Goal: Navigation & Orientation: Find specific page/section

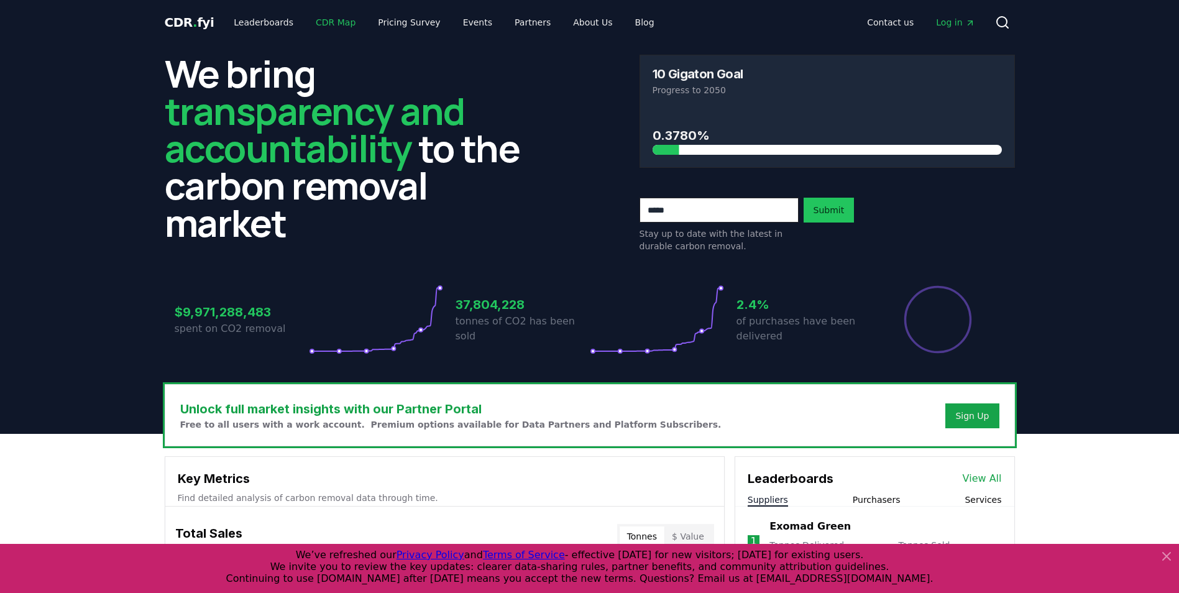
click at [329, 24] on link "CDR Map" at bounding box center [336, 22] width 60 height 22
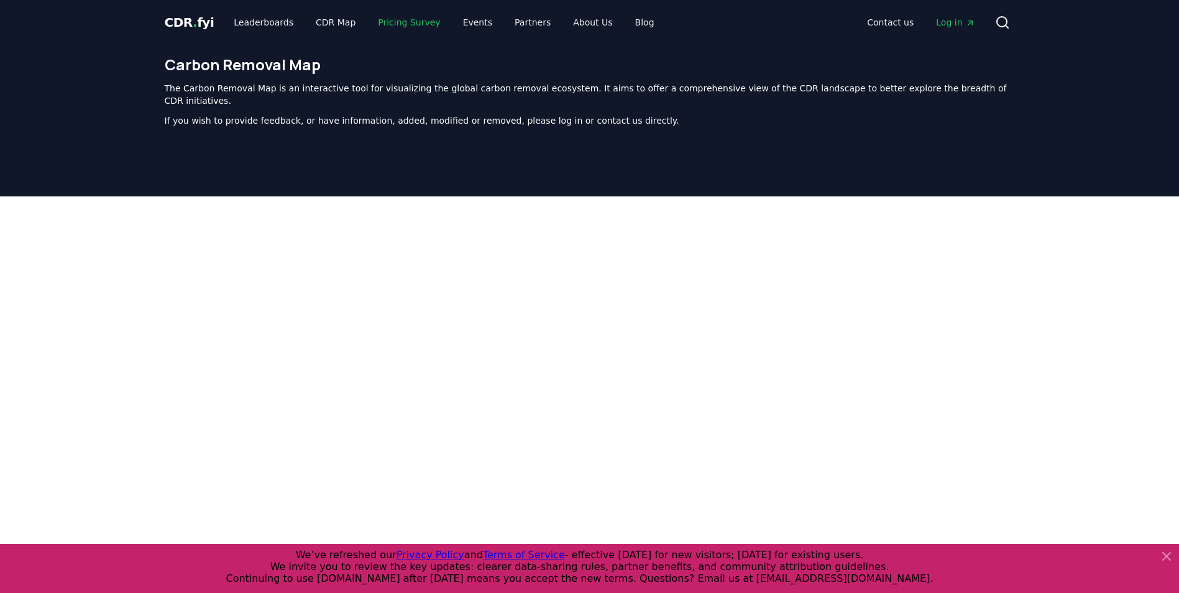
click at [380, 12] on link "Pricing Survey" at bounding box center [409, 22] width 82 height 22
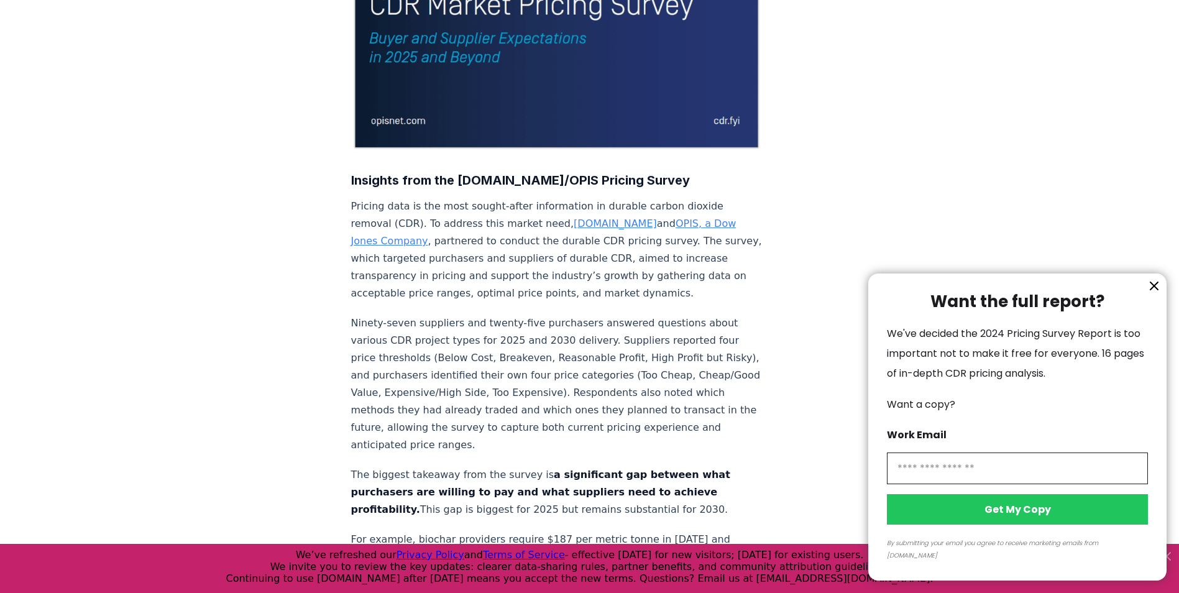
scroll to position [311, 0]
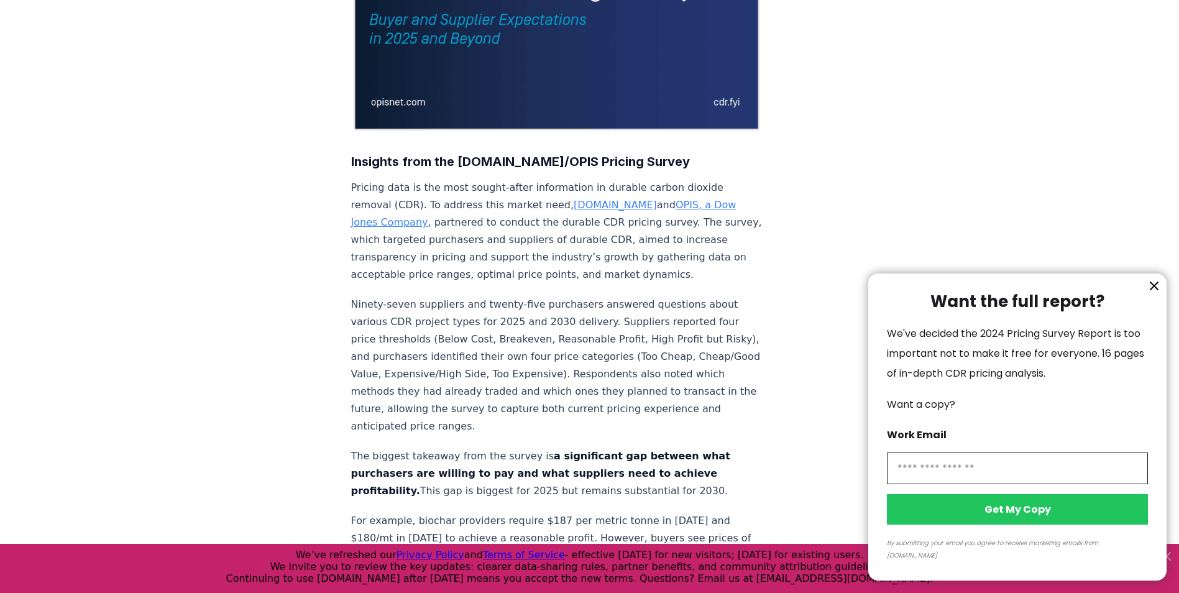
click at [1150, 293] on icon "information" at bounding box center [1153, 285] width 15 height 15
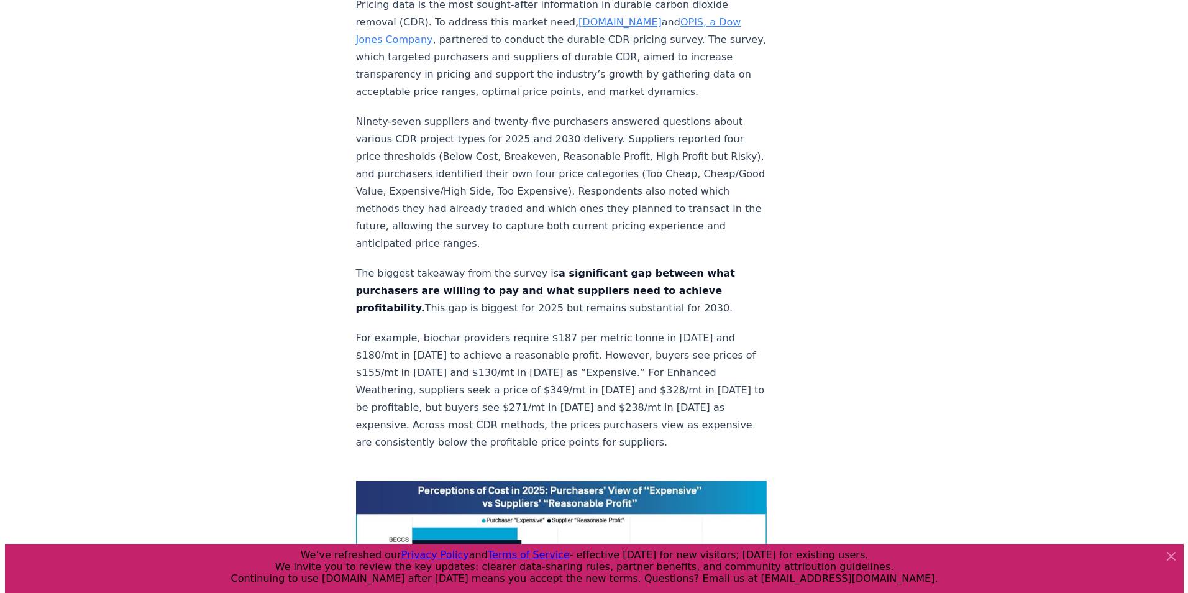
scroll to position [0, 0]
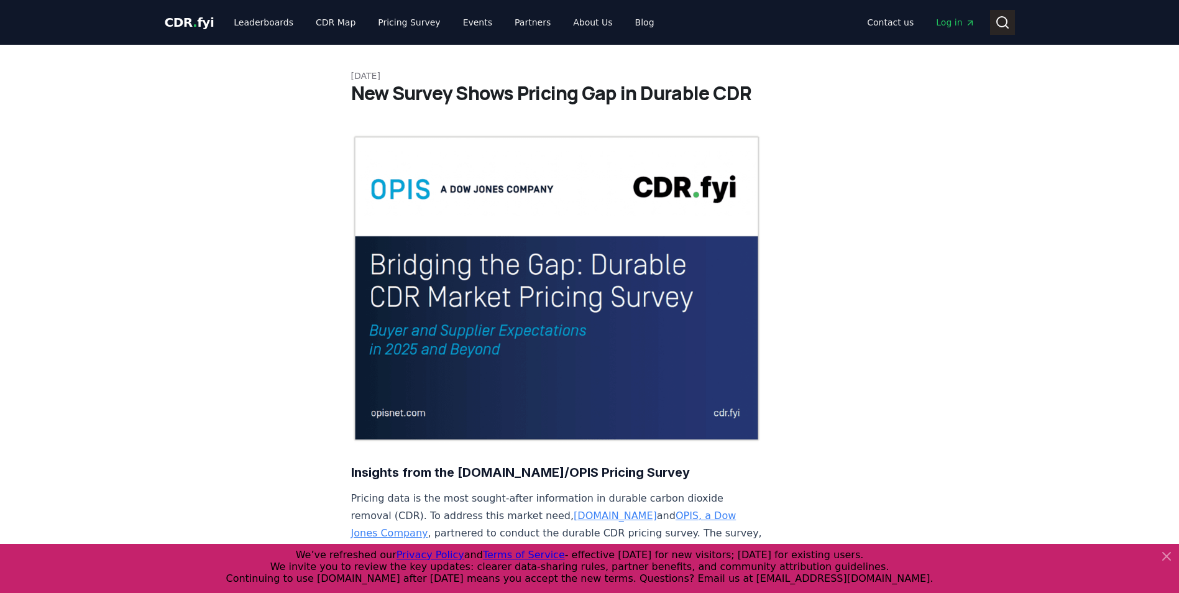
click at [1001, 24] on icon at bounding box center [1002, 22] width 15 height 15
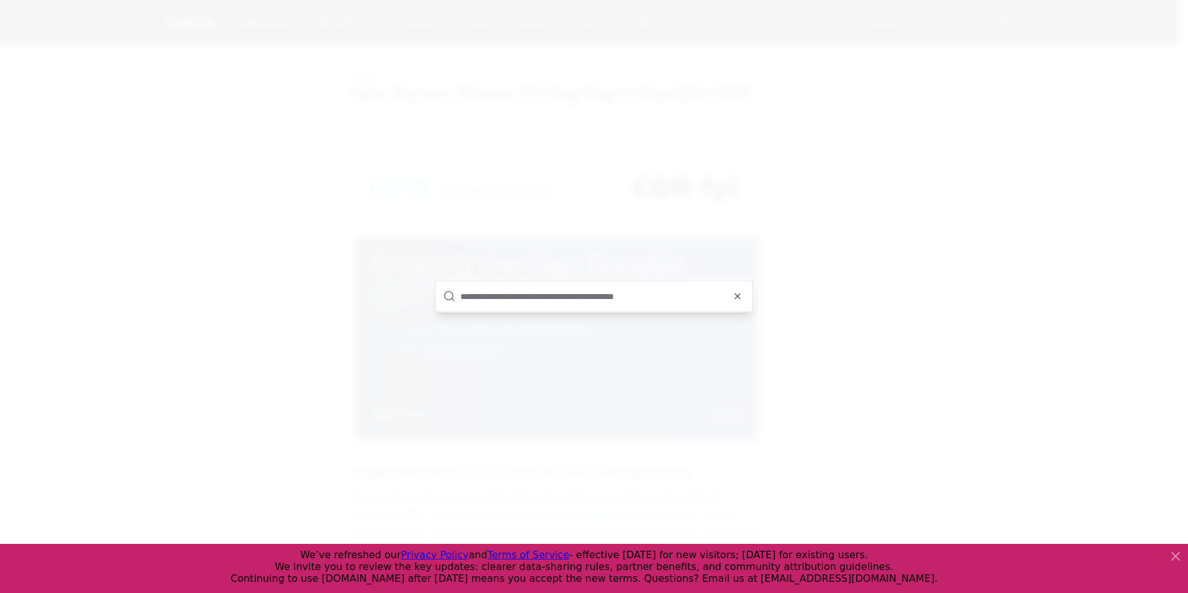
click at [575, 298] on input "text" at bounding box center [602, 296] width 285 height 30
click at [487, 273] on input "**********" at bounding box center [602, 275] width 285 height 30
drag, startPoint x: 496, startPoint y: 274, endPoint x: 332, endPoint y: 257, distance: 164.9
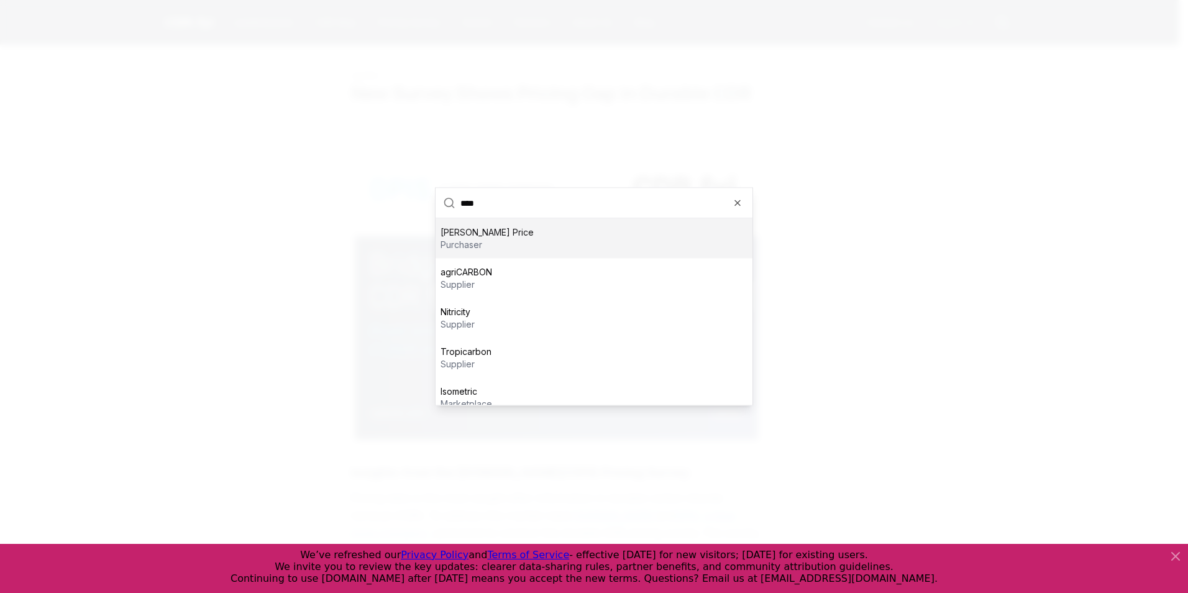
type input "****"
click at [331, 255] on div at bounding box center [594, 296] width 1188 height 593
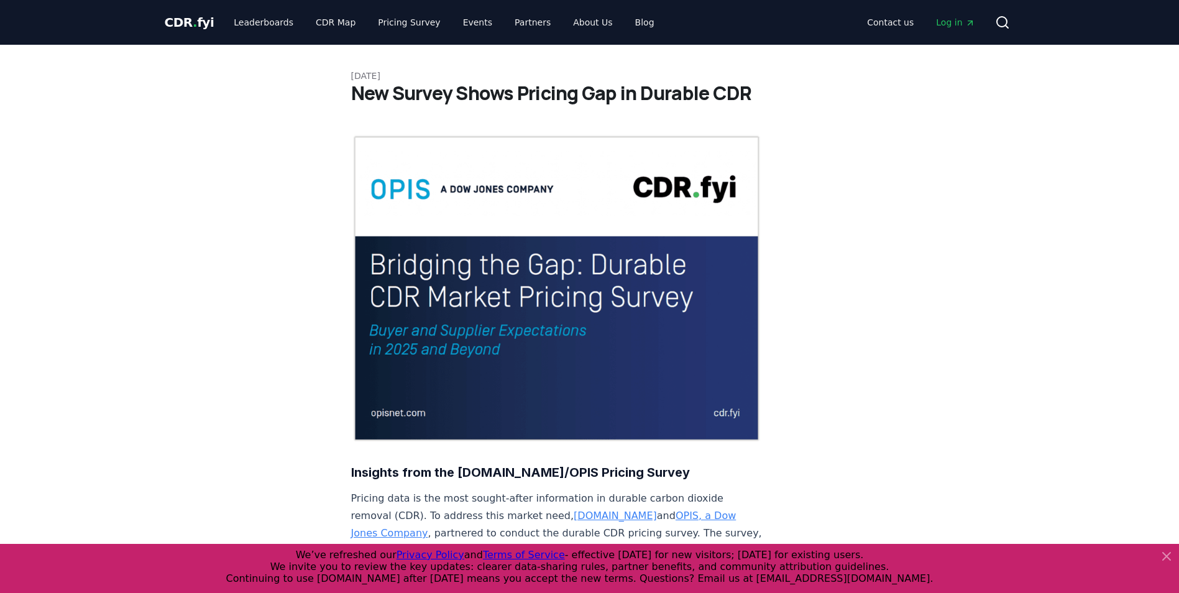
click at [194, 22] on span "CDR . fyi" at bounding box center [190, 22] width 50 height 15
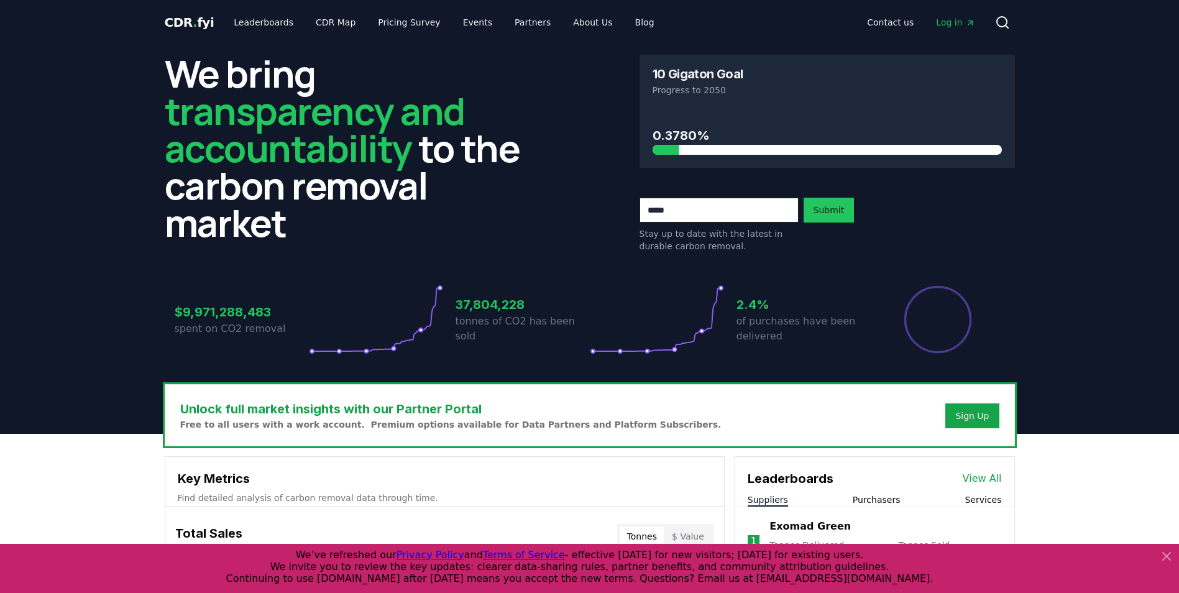
click at [944, 22] on span "Log in" at bounding box center [955, 22] width 39 height 12
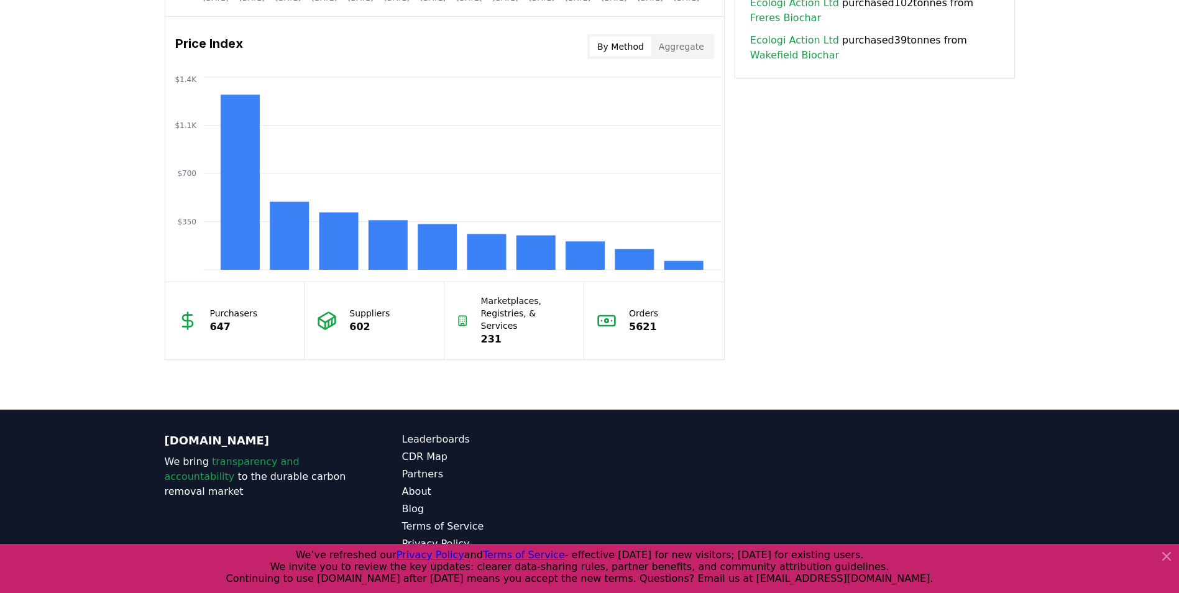
scroll to position [1022, 0]
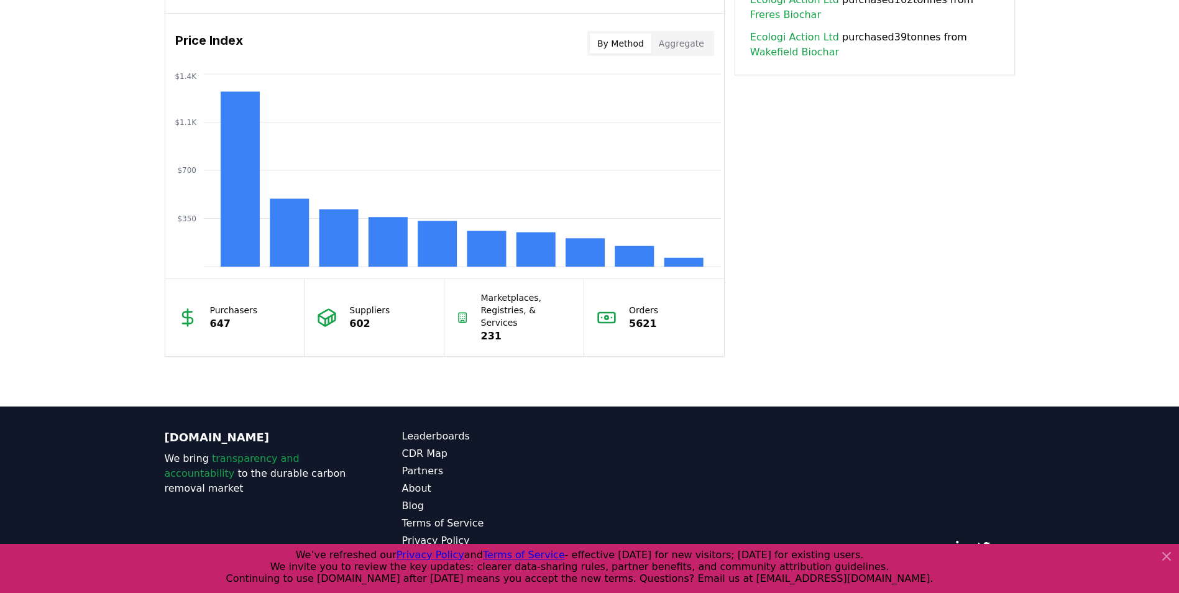
click at [681, 47] on button "Aggregate" at bounding box center [681, 44] width 60 height 20
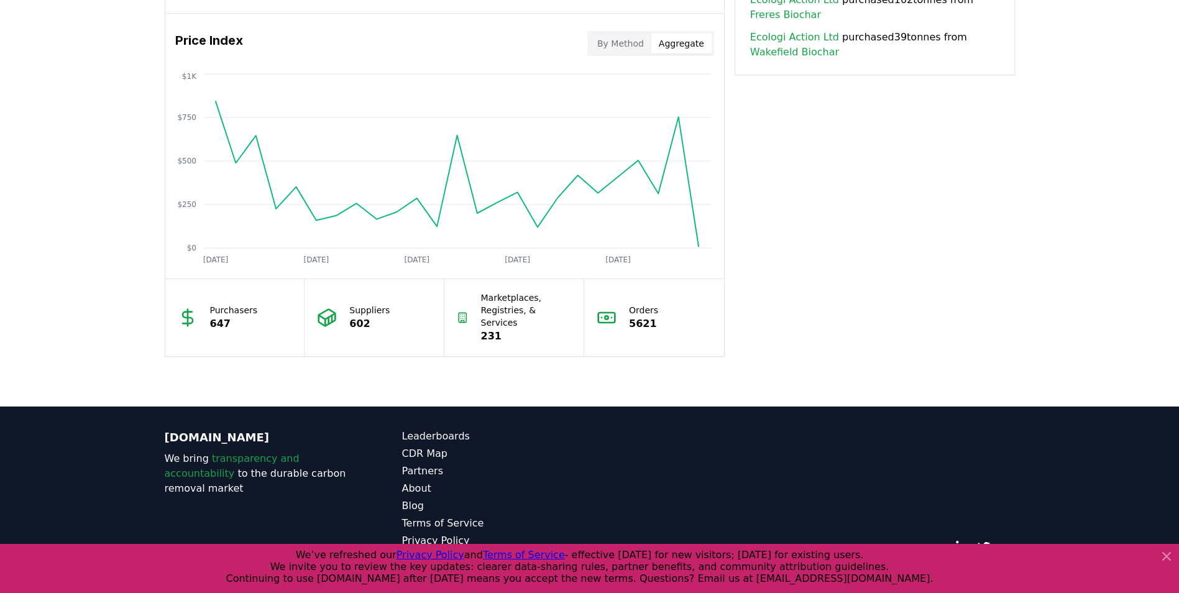
scroll to position [774, 0]
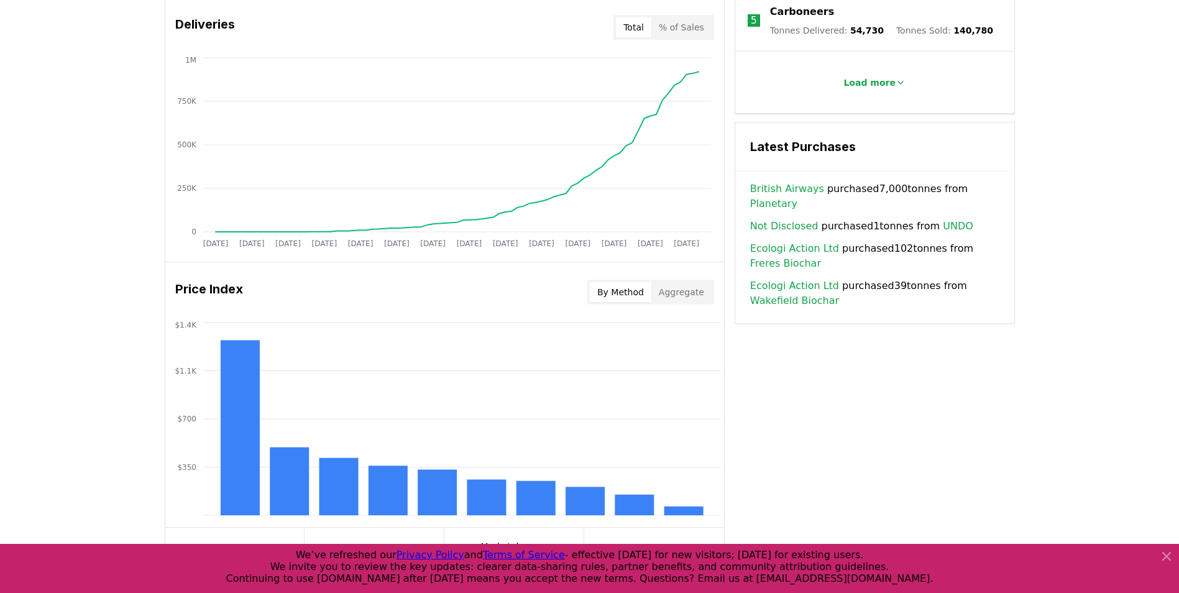
click at [621, 294] on button "By Method" at bounding box center [621, 292] width 62 height 20
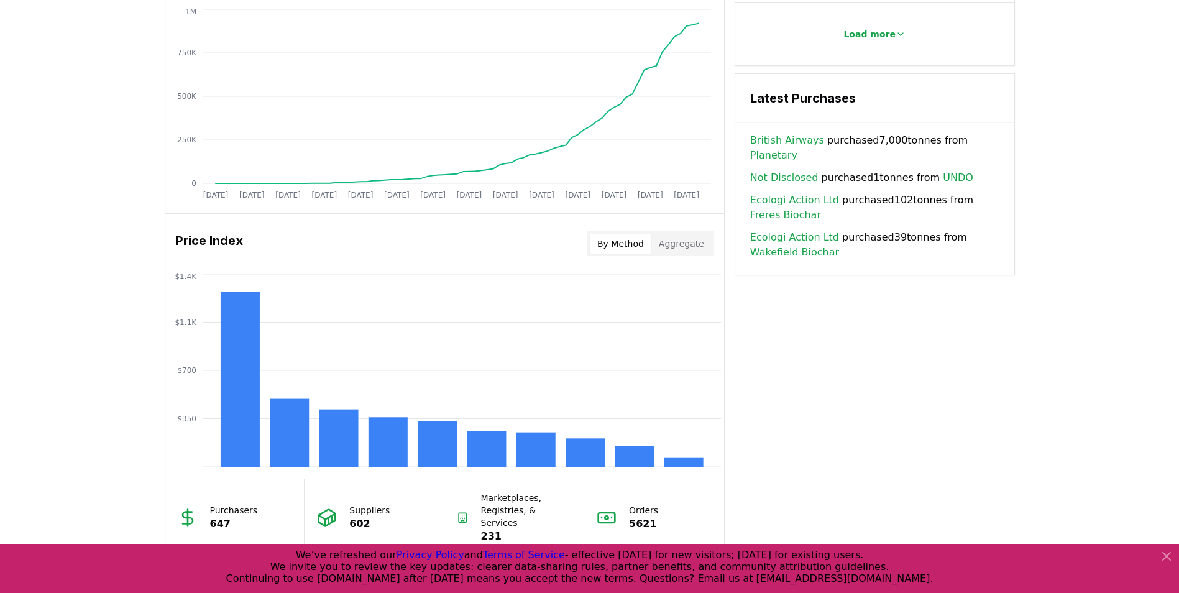
scroll to position [898, 0]
